Goal: Entertainment & Leisure: Consume media (video, audio)

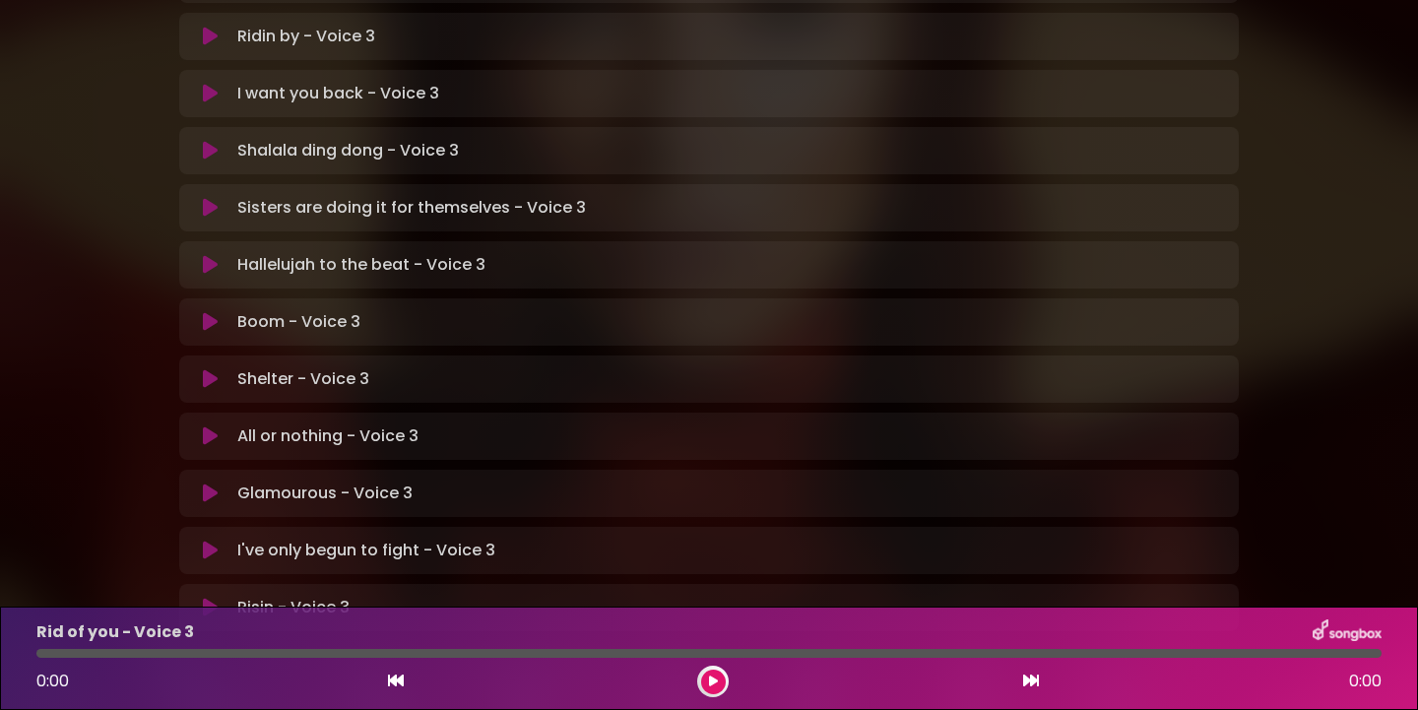
scroll to position [521, 0]
click at [217, 481] on icon at bounding box center [210, 491] width 15 height 20
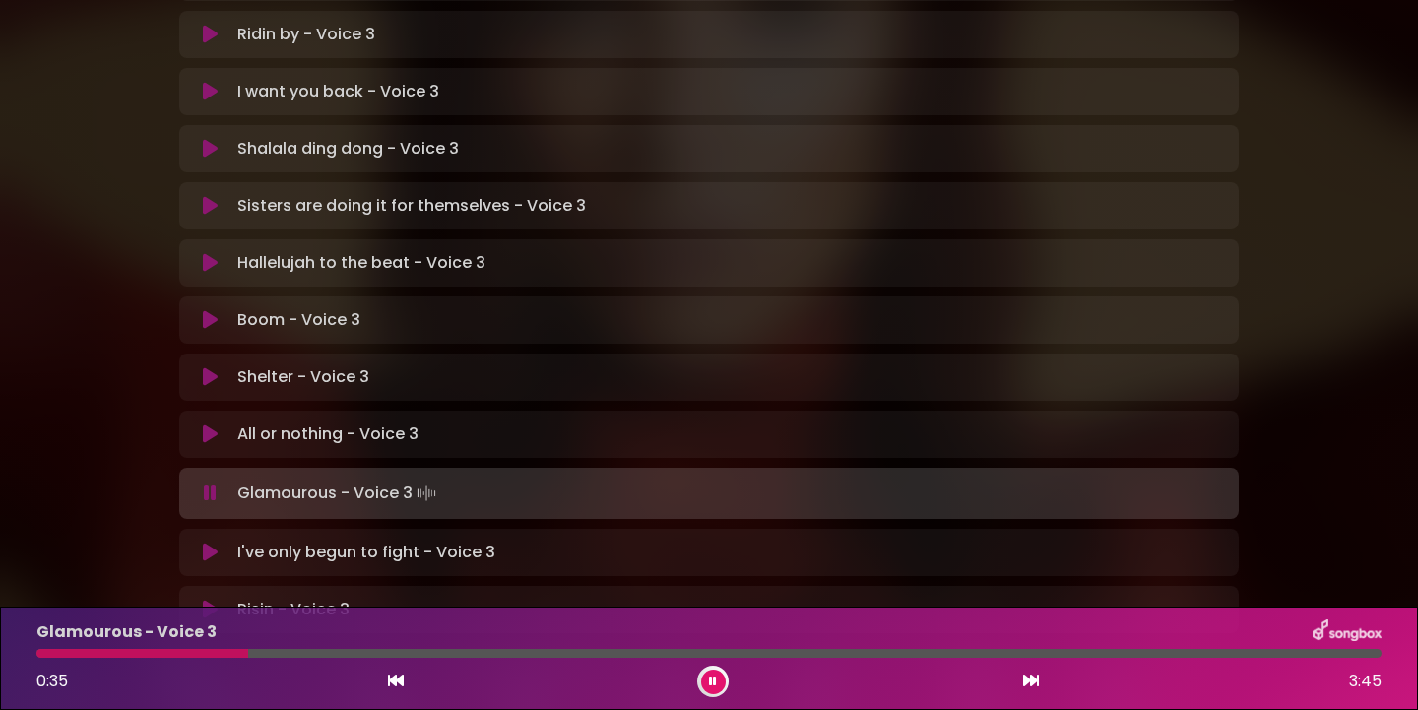
click at [119, 656] on div at bounding box center [142, 653] width 212 height 9
click at [163, 657] on div at bounding box center [126, 653] width 180 height 9
click at [163, 657] on div at bounding box center [125, 653] width 178 height 9
click at [163, 657] on div at bounding box center [126, 653] width 180 height 9
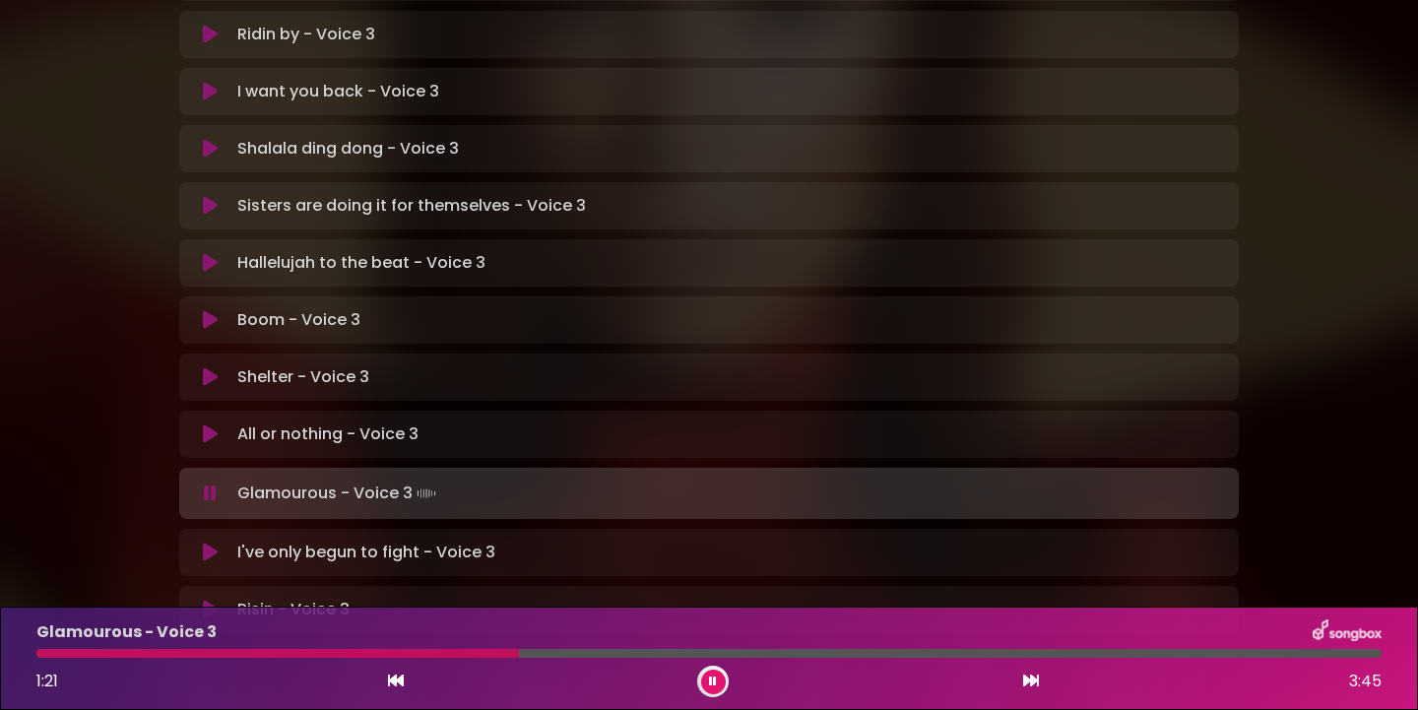
click at [414, 658] on div "Glamourous - Voice 3 1:21 3:45" at bounding box center [709, 658] width 1369 height 78
click at [414, 656] on div at bounding box center [281, 653] width 491 height 9
click at [414, 656] on div at bounding box center [273, 653] width 474 height 9
click at [414, 656] on div at bounding box center [273, 653] width 475 height 9
click at [414, 656] on div at bounding box center [280, 653] width 489 height 9
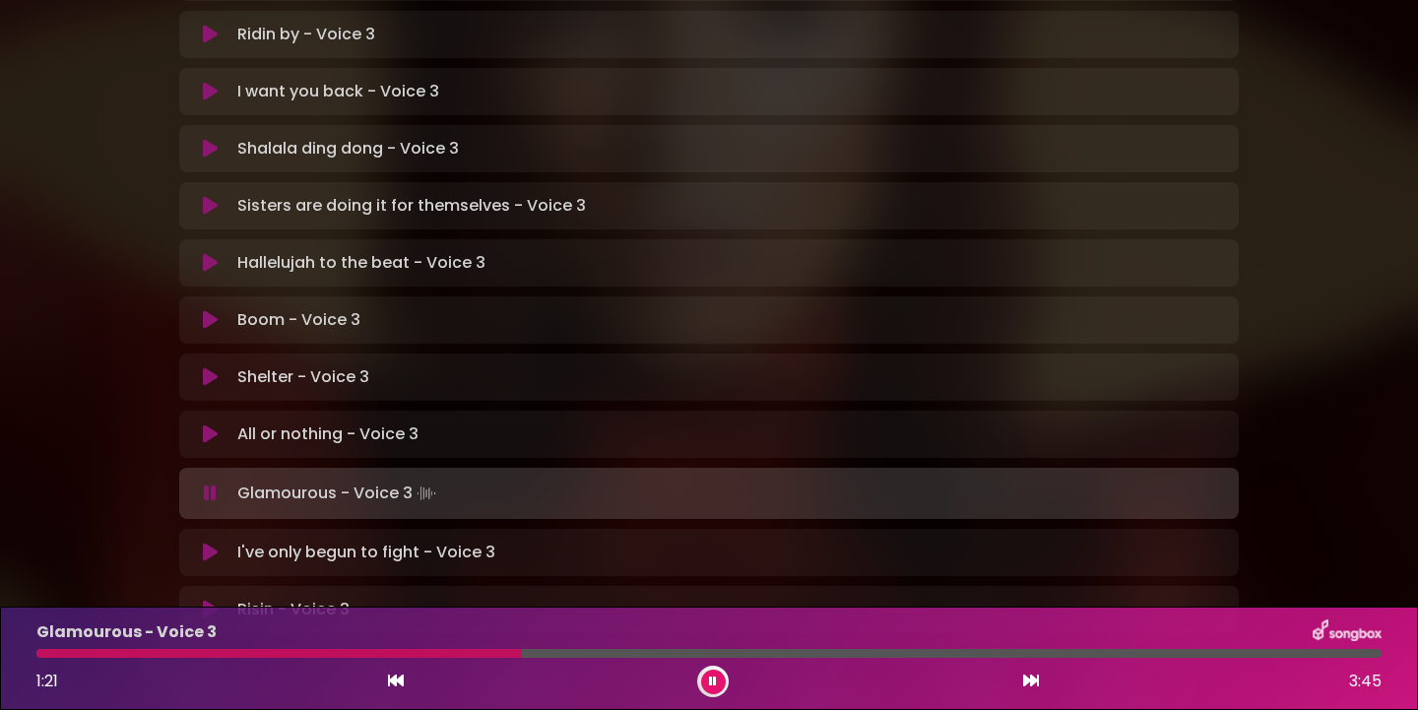
click at [414, 656] on div at bounding box center [278, 653] width 485 height 9
click at [414, 656] on div at bounding box center [277, 653] width 482 height 9
click at [414, 656] on div at bounding box center [276, 653] width 481 height 9
click at [508, 656] on div at bounding box center [312, 653] width 552 height 9
click at [524, 654] on div at bounding box center [307, 653] width 542 height 9
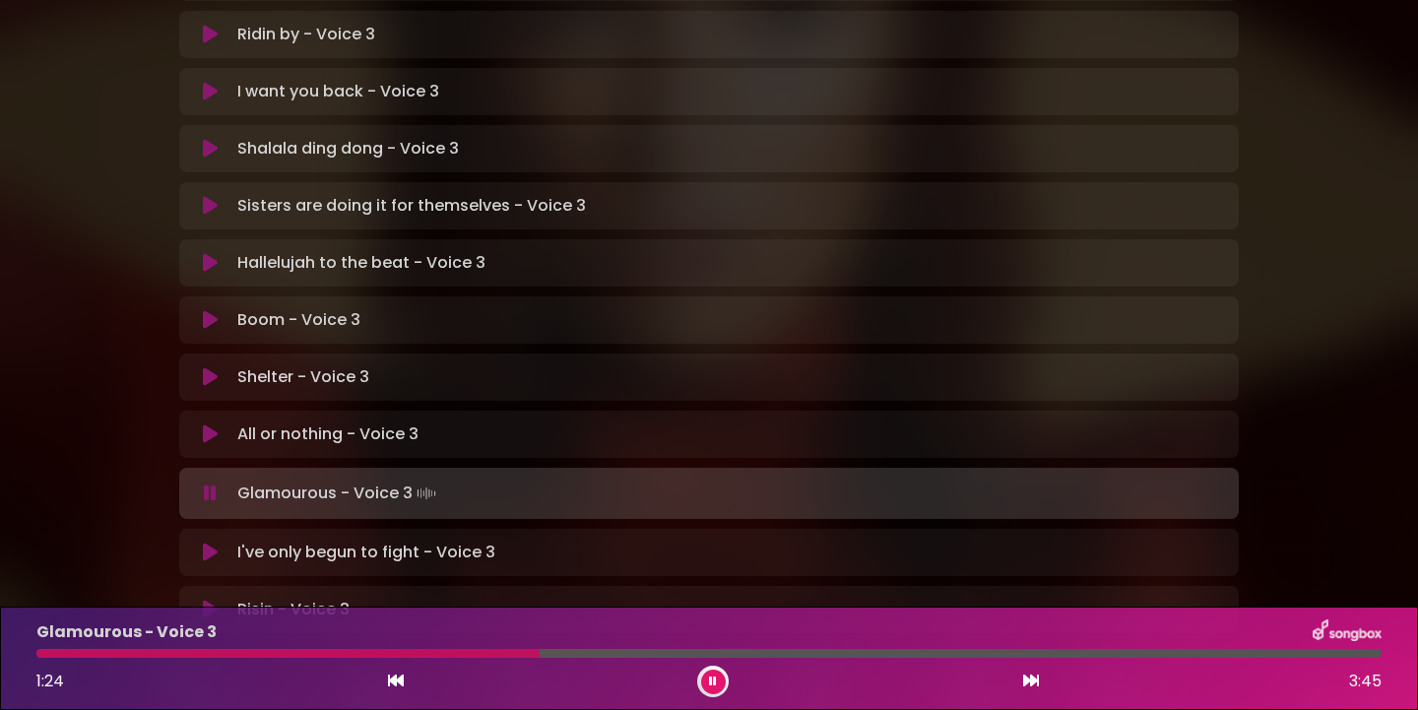
click at [713, 680] on icon at bounding box center [713, 681] width 8 height 12
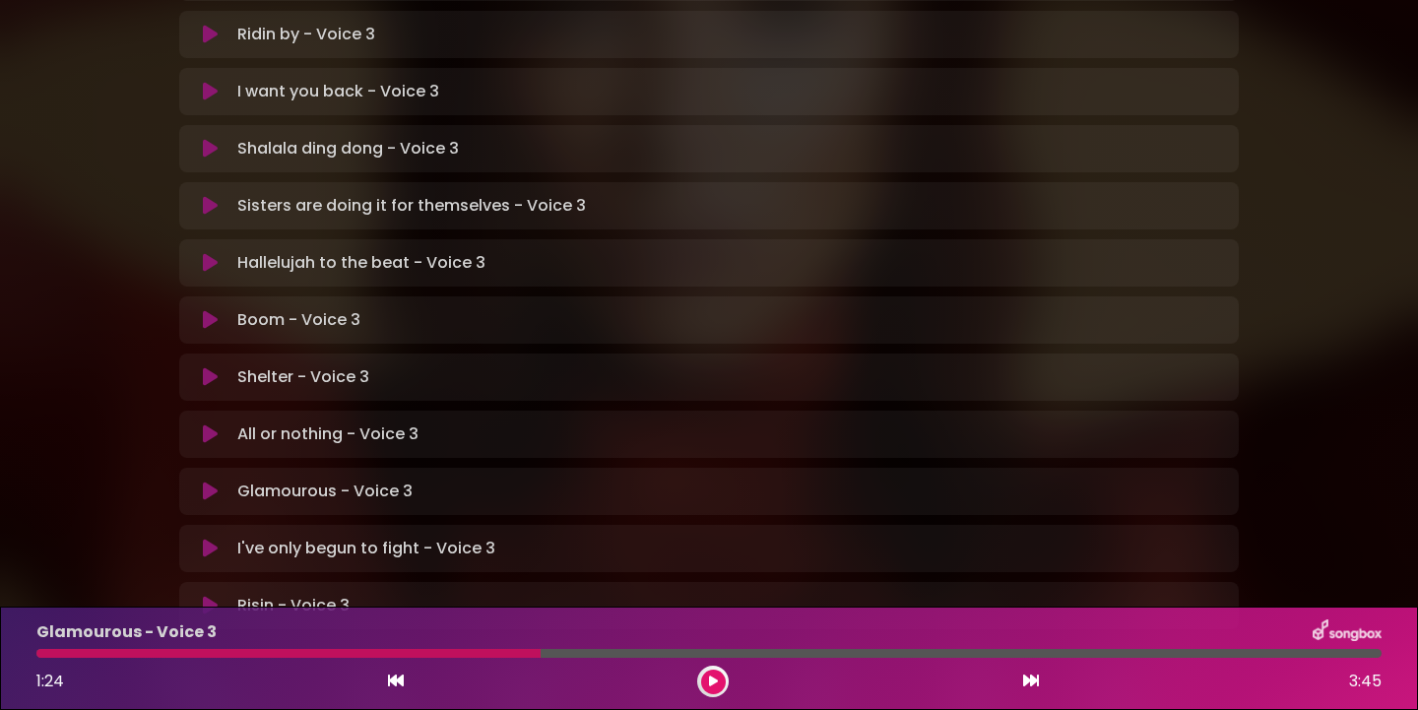
click at [713, 680] on icon at bounding box center [713, 681] width 9 height 12
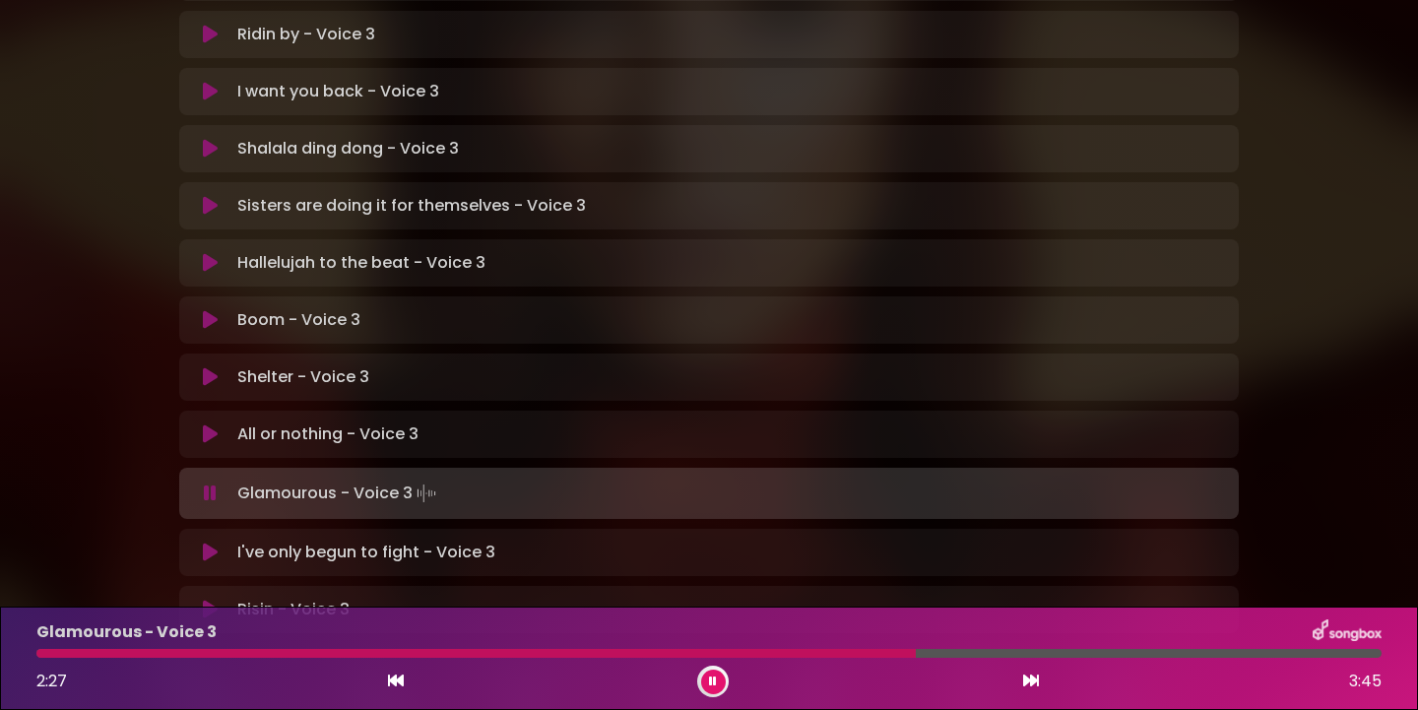
click at [819, 656] on div at bounding box center [475, 653] width 879 height 9
click at [783, 657] on div at bounding box center [434, 653] width 797 height 9
click at [783, 657] on div at bounding box center [485, 653] width 898 height 9
click at [783, 657] on div at bounding box center [471, 653] width 870 height 9
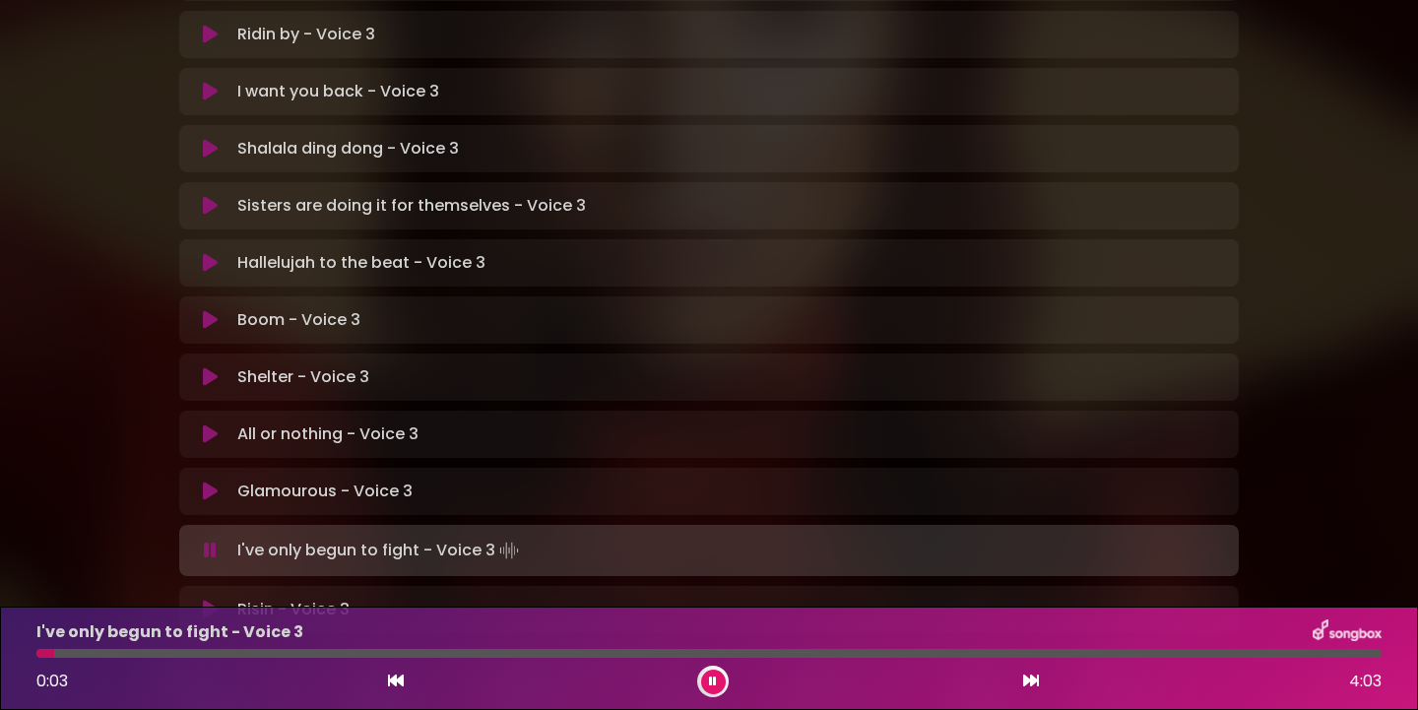
click at [718, 678] on button at bounding box center [713, 681] width 25 height 25
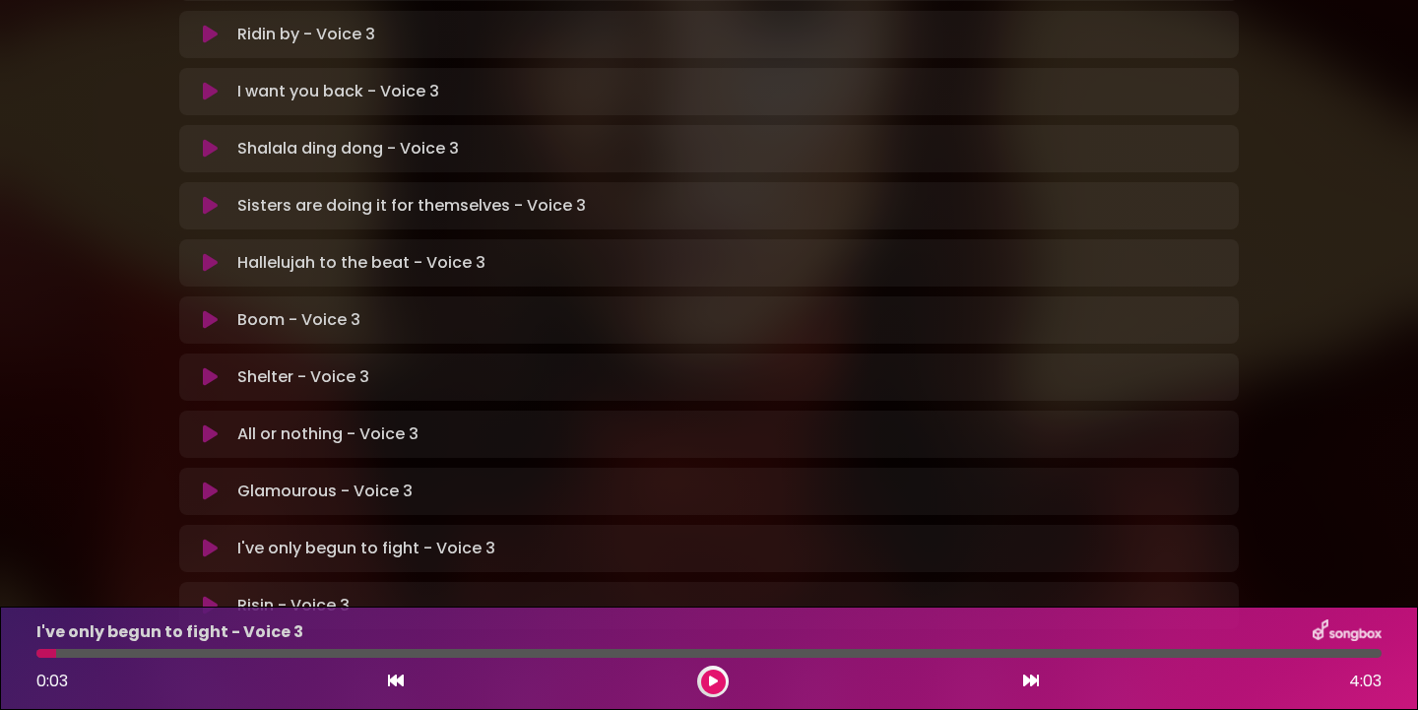
click at [210, 481] on icon at bounding box center [210, 491] width 15 height 20
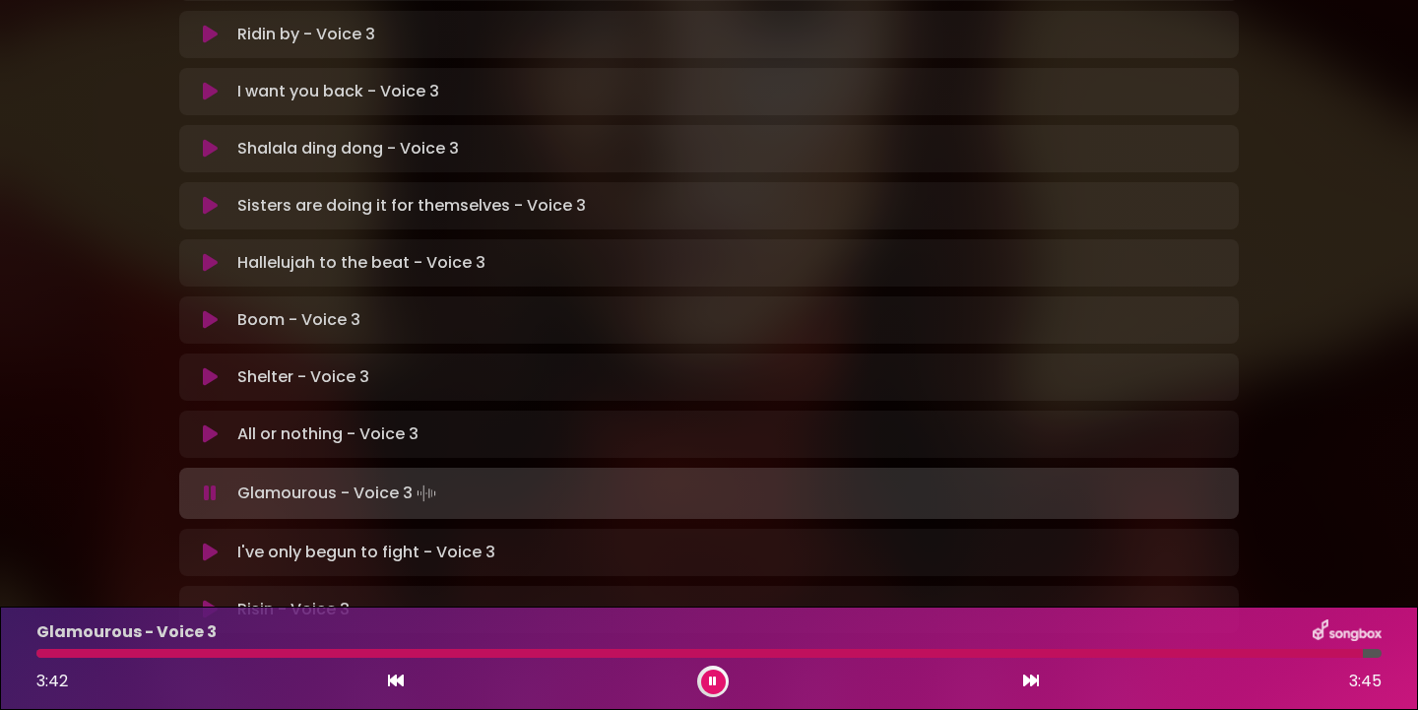
click at [709, 681] on icon at bounding box center [713, 681] width 8 height 12
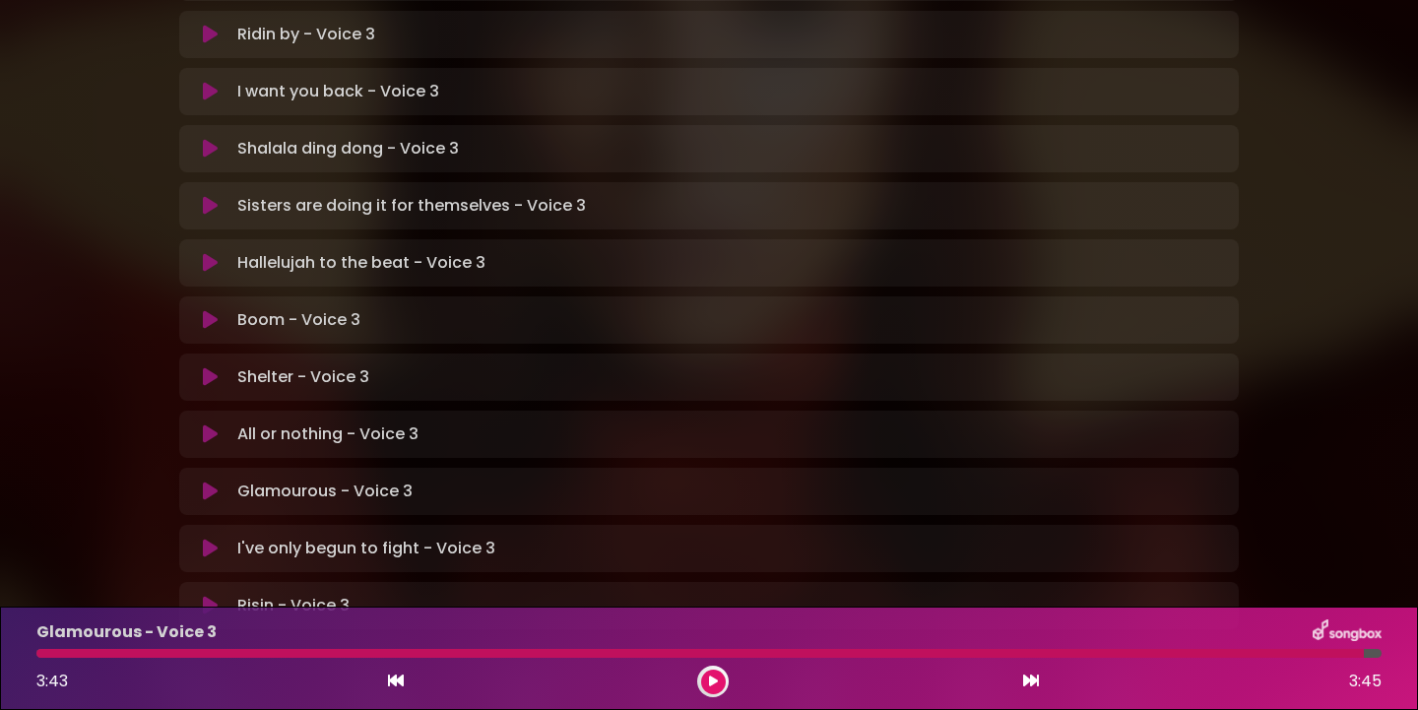
click at [212, 539] on icon at bounding box center [210, 549] width 15 height 20
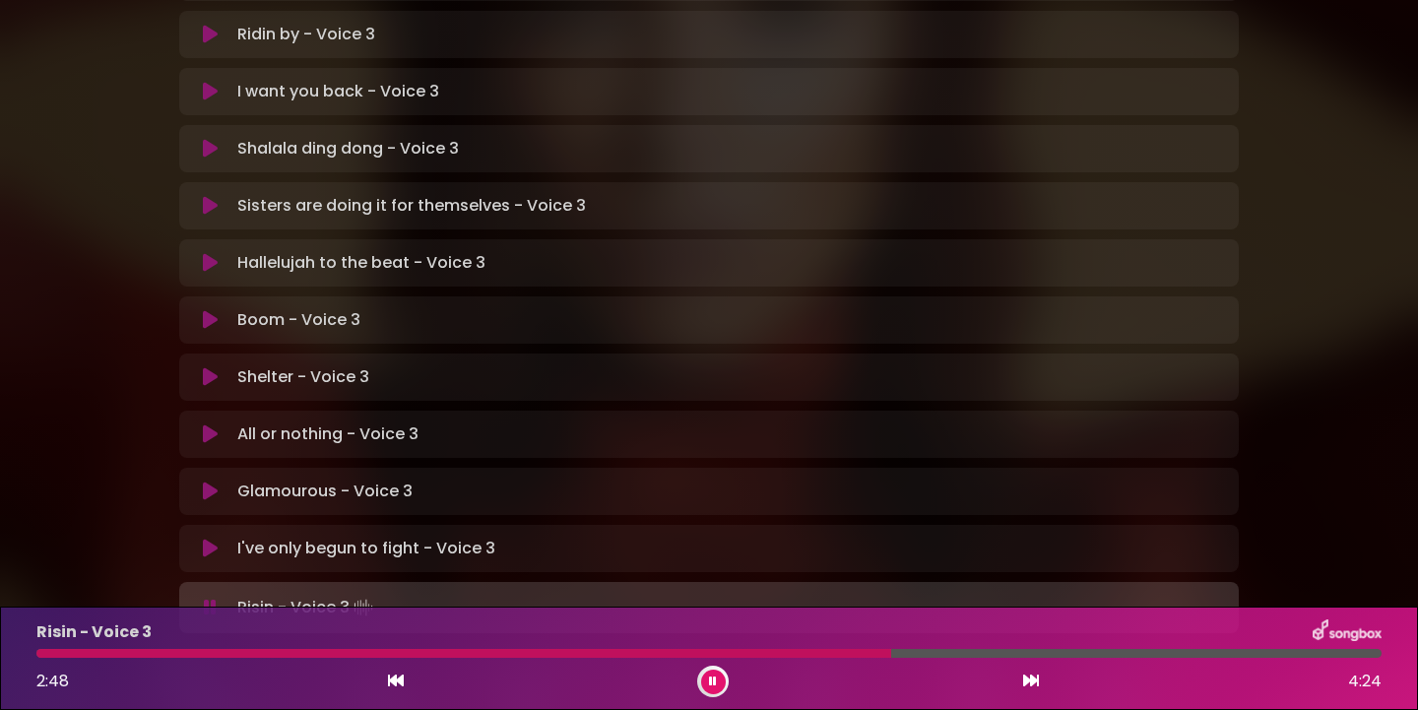
click at [215, 598] on icon at bounding box center [210, 608] width 13 height 20
